Goal: Communication & Community: Answer question/provide support

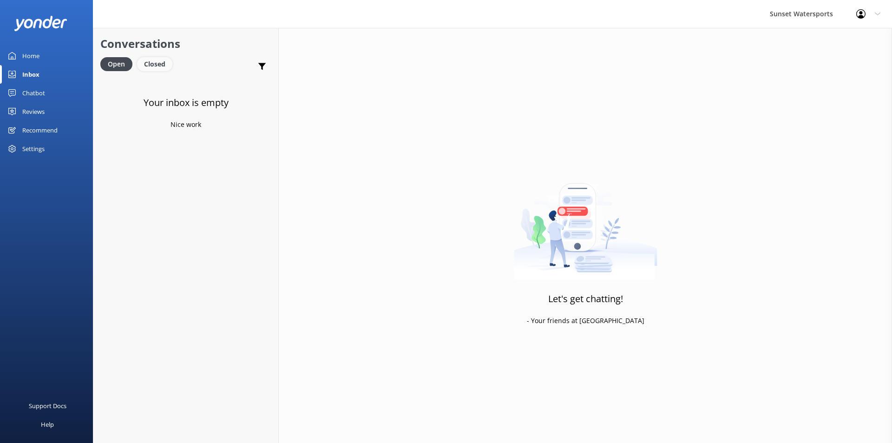
click at [153, 63] on div "Closed" at bounding box center [154, 64] width 35 height 14
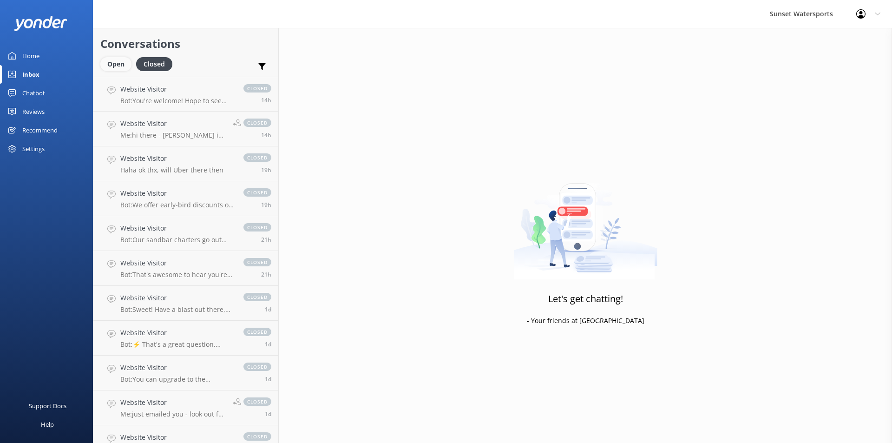
click at [110, 69] on div "Open" at bounding box center [115, 64] width 31 height 14
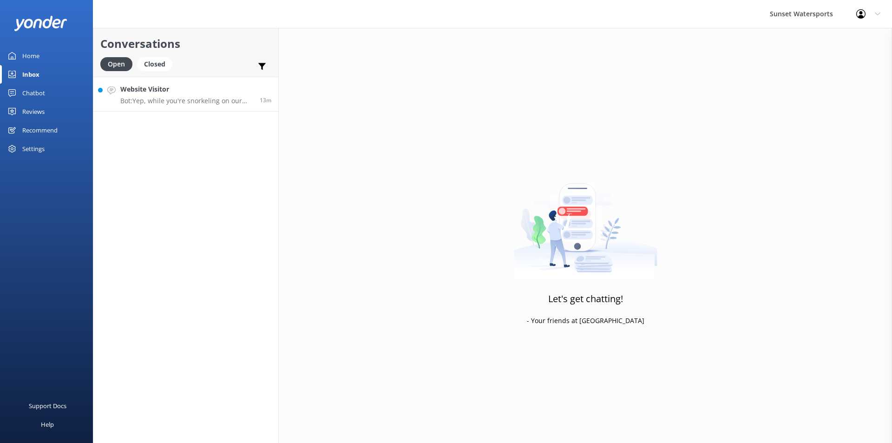
click at [184, 98] on p "Bot: Yep, while you're snorkeling on our charters, wearing a life jacket is a m…" at bounding box center [186, 101] width 132 height 8
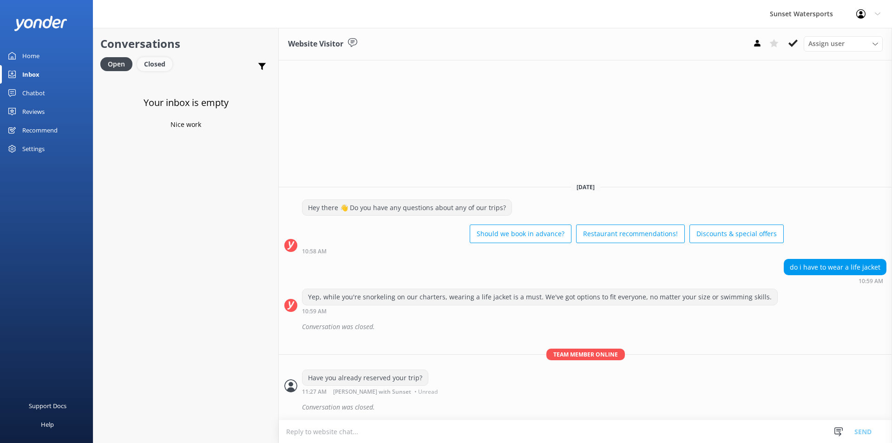
click at [152, 67] on div "Closed" at bounding box center [154, 64] width 35 height 14
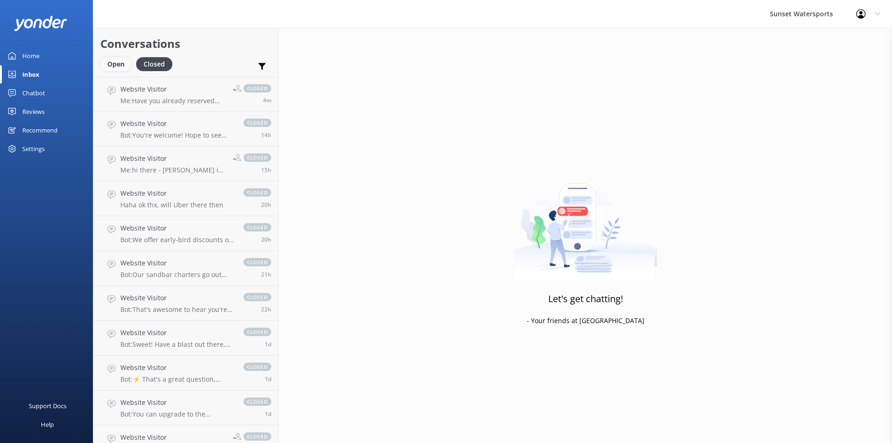
click at [113, 66] on div "Open" at bounding box center [115, 64] width 31 height 14
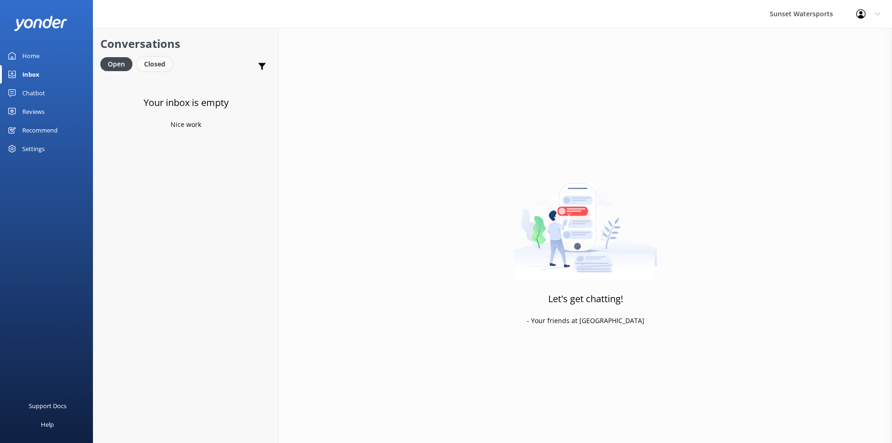
click at [151, 65] on div "Closed" at bounding box center [154, 64] width 35 height 14
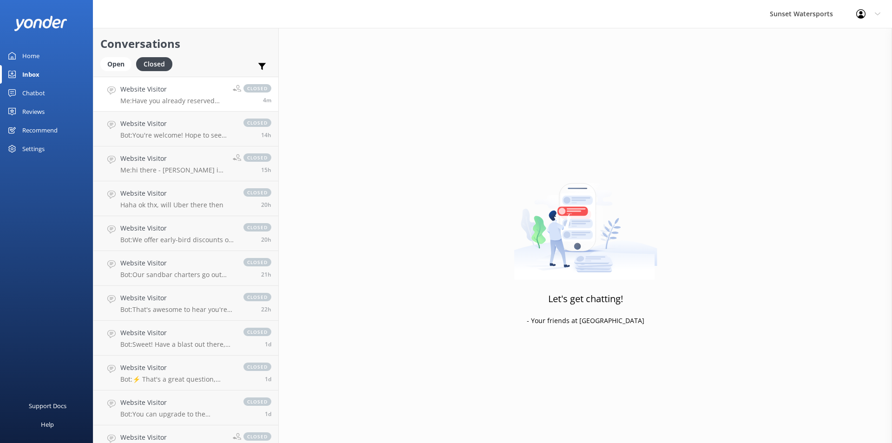
click at [209, 99] on p "Me: Have you already reserved your trip?" at bounding box center [172, 101] width 105 height 8
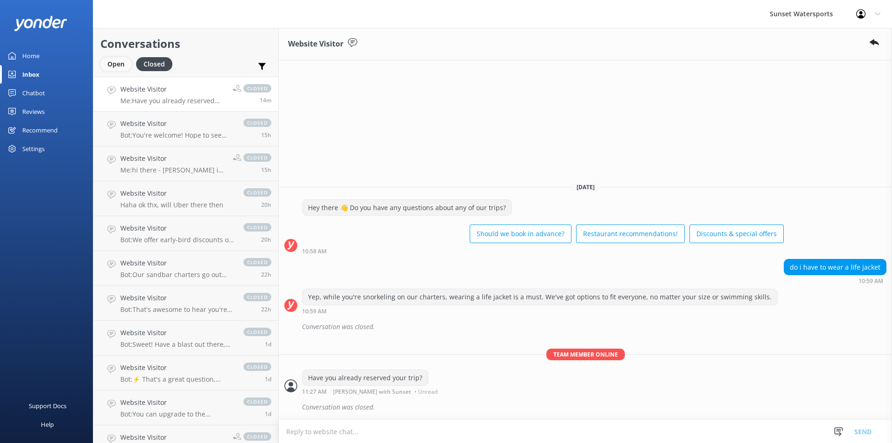
click at [112, 67] on div "Open" at bounding box center [115, 64] width 31 height 14
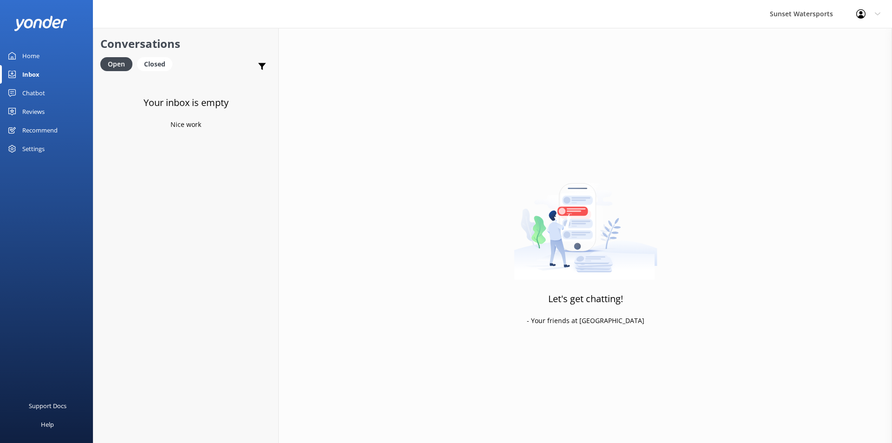
click at [22, 72] on div "Inbox" at bounding box center [30, 74] width 17 height 19
